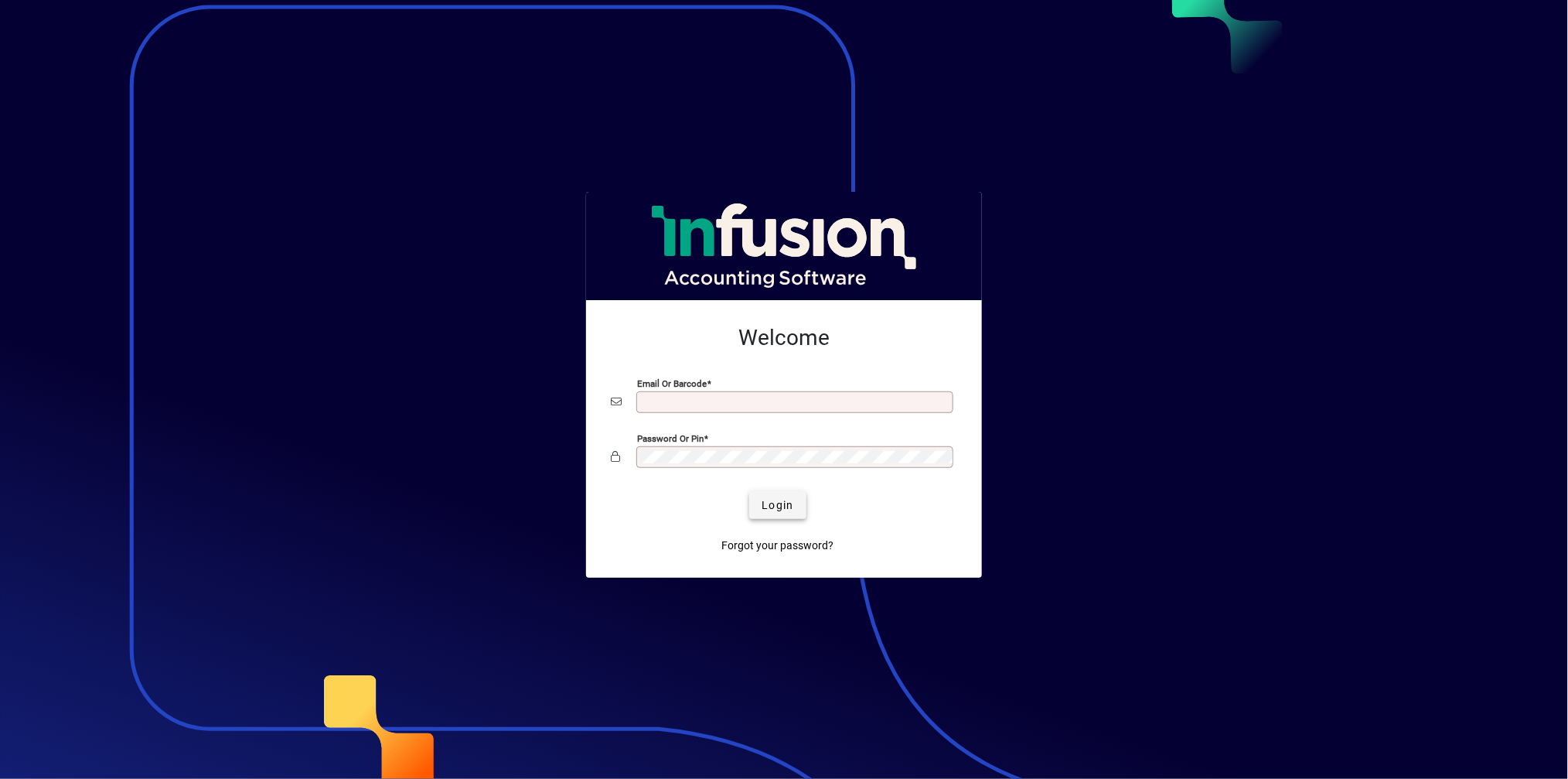
type input "**********"
click at [775, 507] on span "Login" at bounding box center [777, 506] width 32 height 16
